Goal: Transaction & Acquisition: Purchase product/service

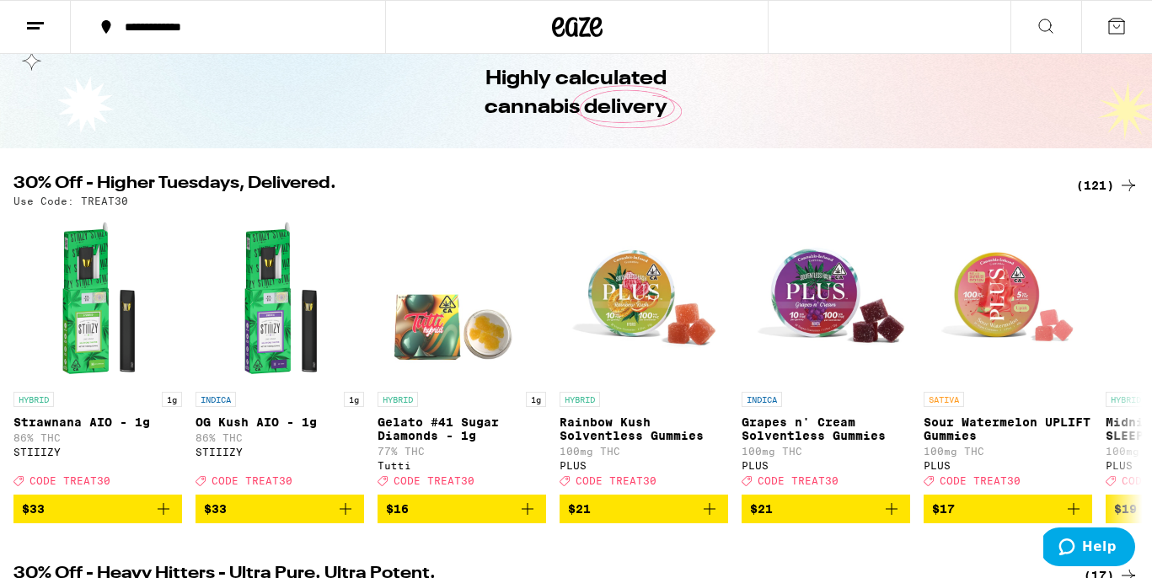
scroll to position [66, 0]
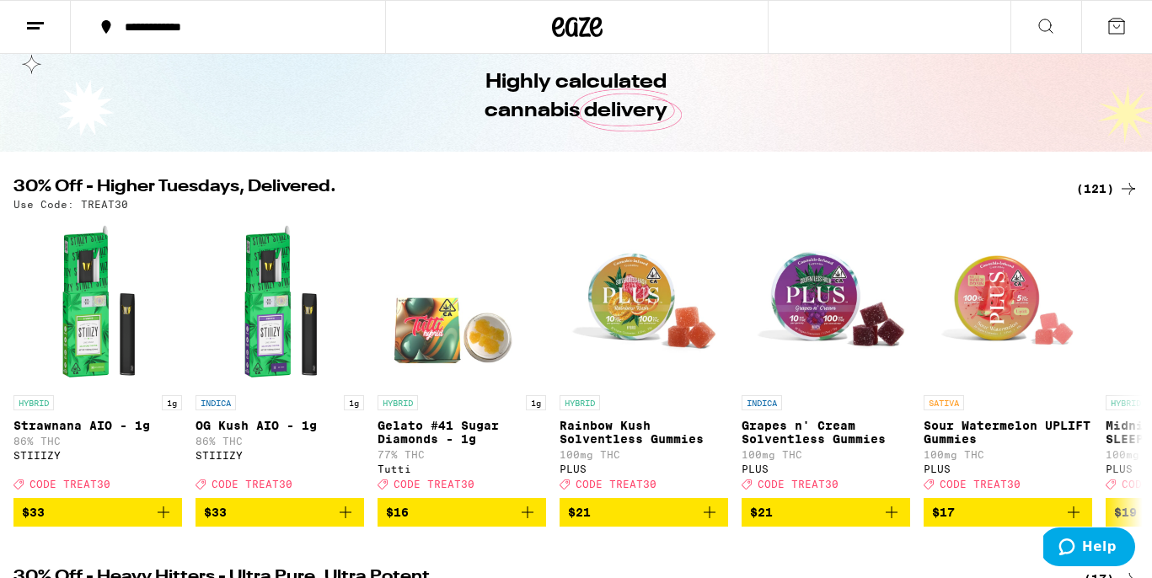
click at [1095, 190] on div "(121)" at bounding box center [1107, 189] width 62 height 20
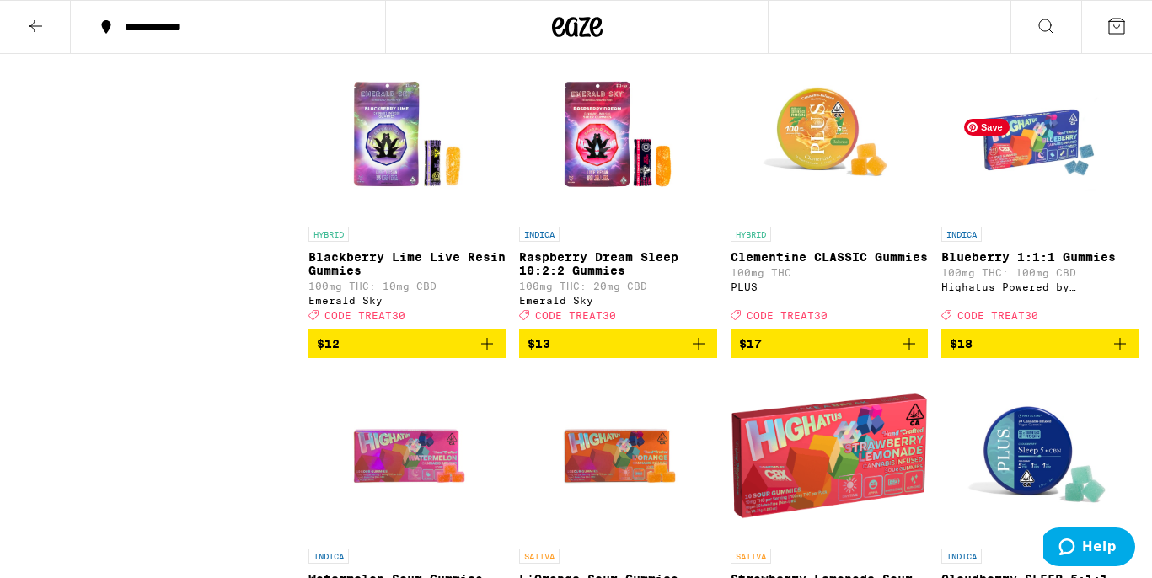
scroll to position [2114, 0]
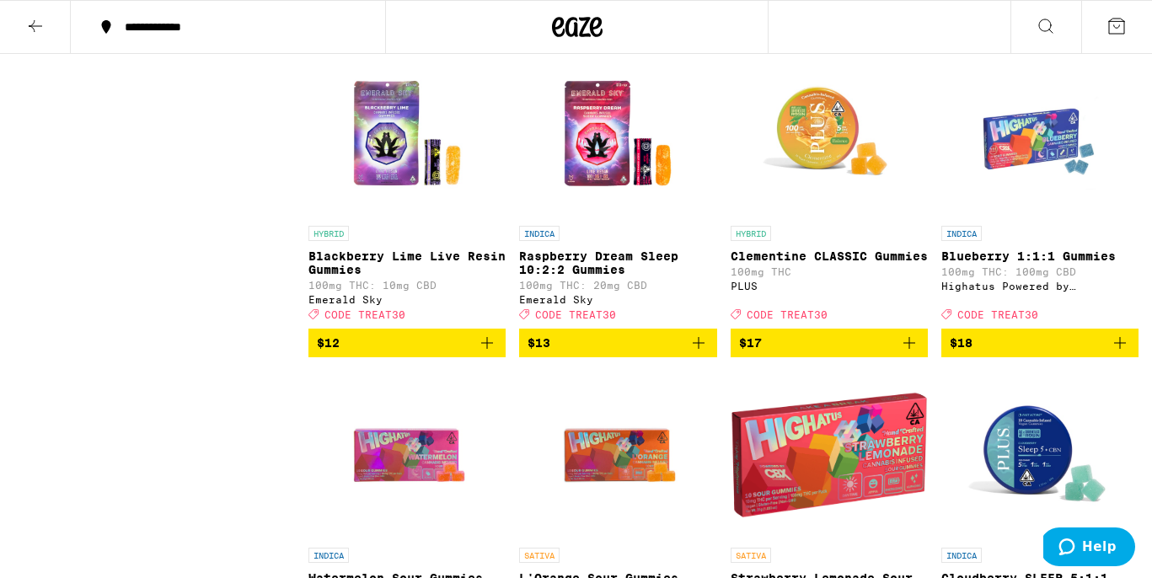
click at [1120, 353] on icon "Add to bag" at bounding box center [1120, 343] width 20 height 20
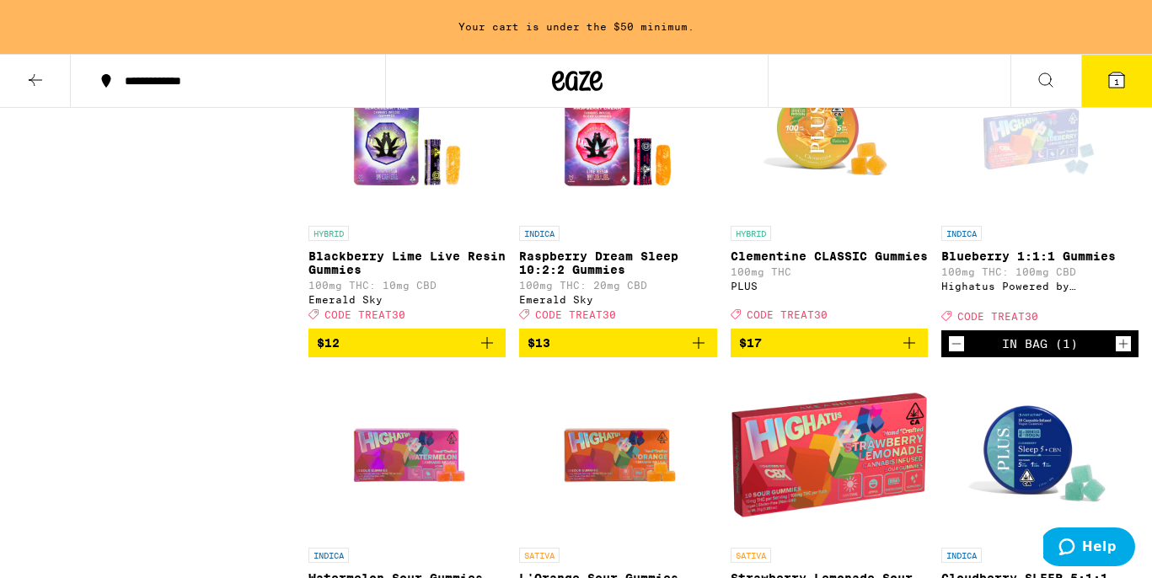
click at [1120, 354] on icon "Increment" at bounding box center [1122, 344] width 15 height 20
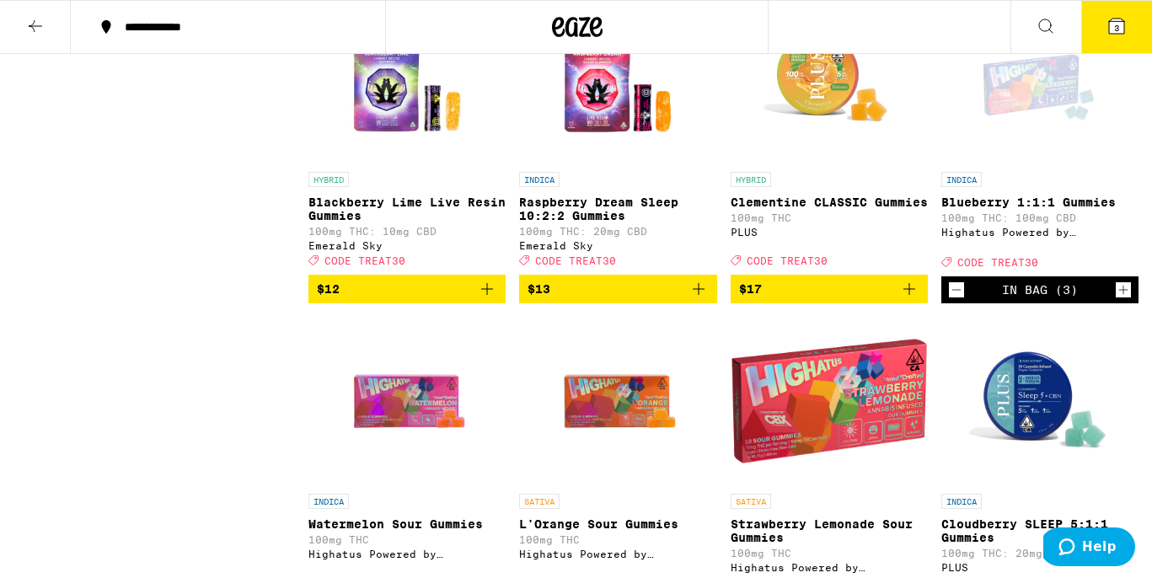
scroll to position [2114, 0]
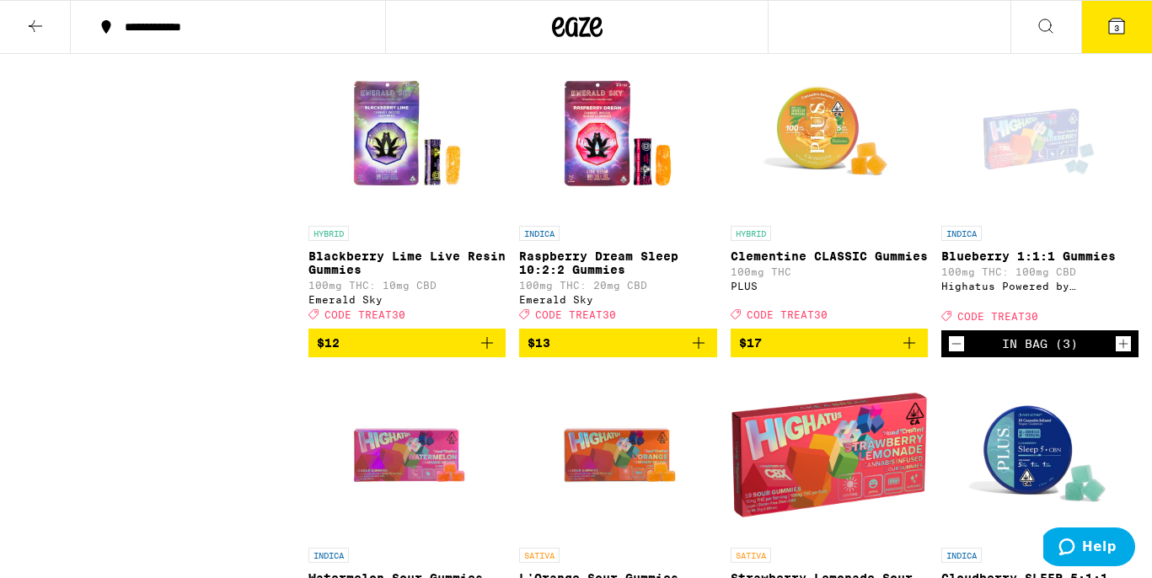
click at [1118, 35] on icon at bounding box center [1116, 26] width 20 height 20
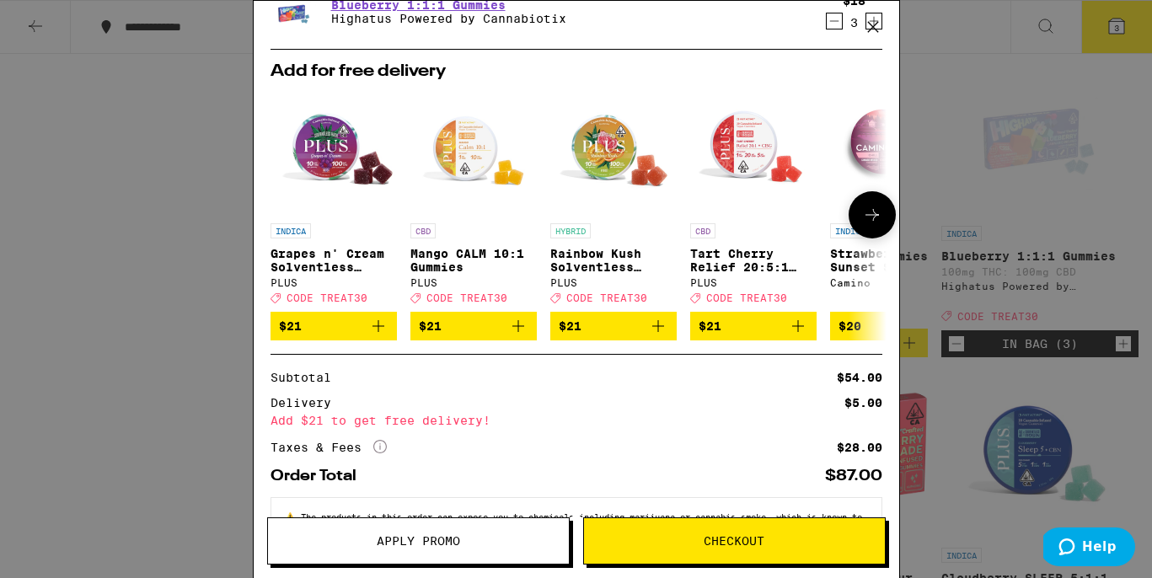
scroll to position [67, 0]
